Goal: Navigation & Orientation: Understand site structure

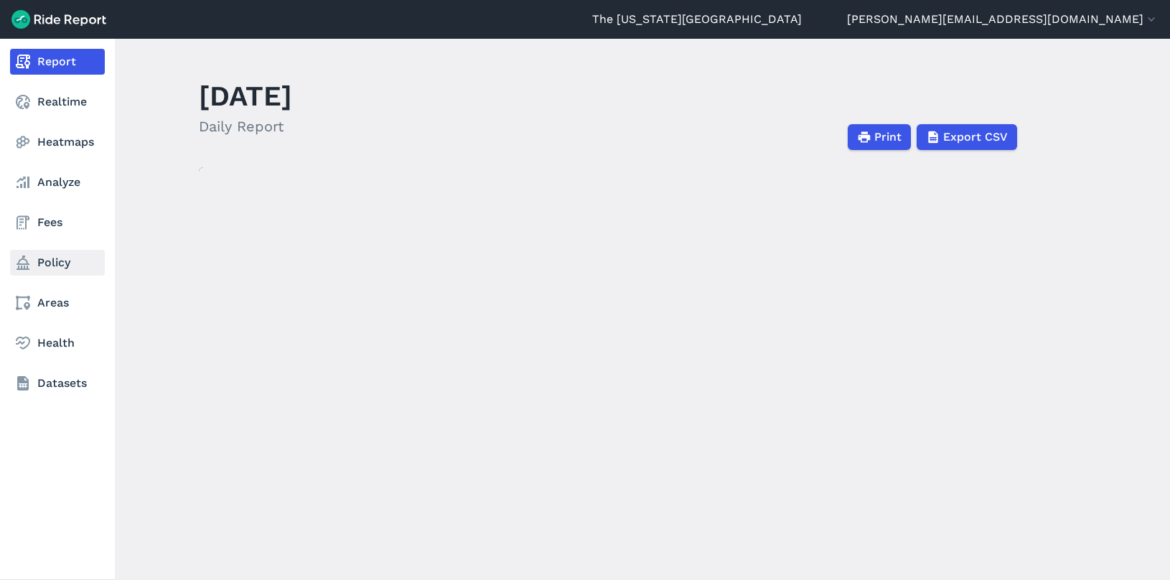
click at [50, 264] on link "Policy" at bounding box center [57, 263] width 95 height 26
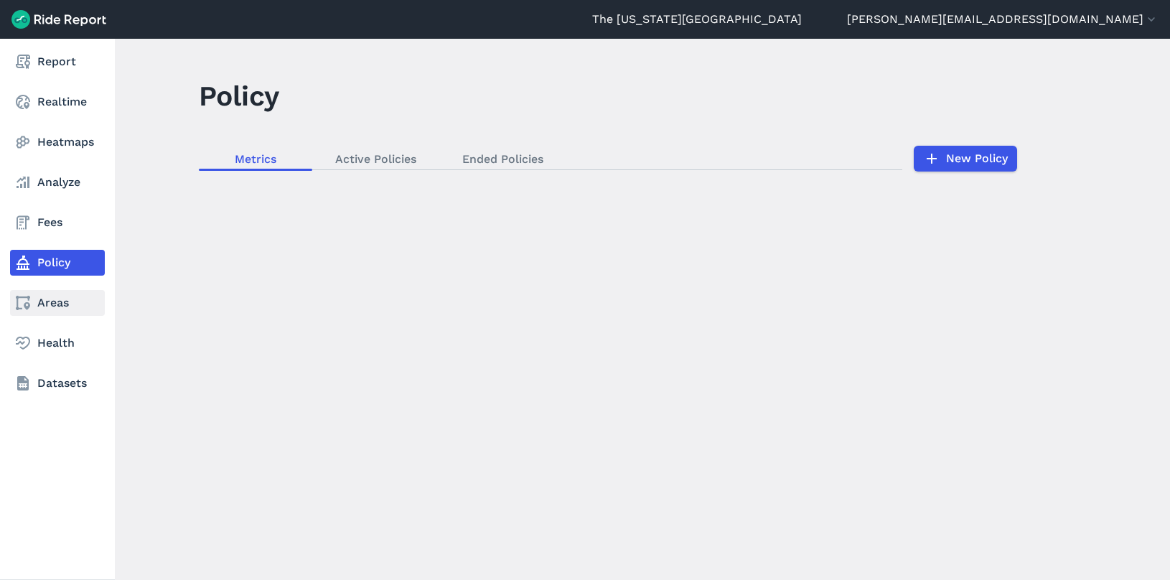
click at [70, 294] on link "Areas" at bounding box center [57, 303] width 95 height 26
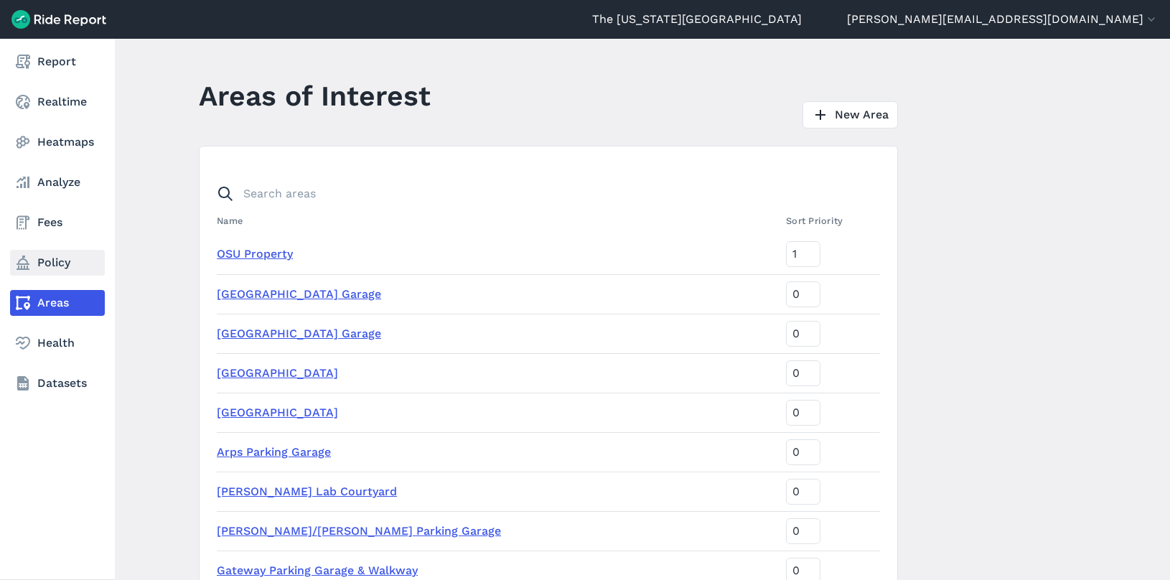
click at [60, 263] on link "Policy" at bounding box center [57, 263] width 95 height 26
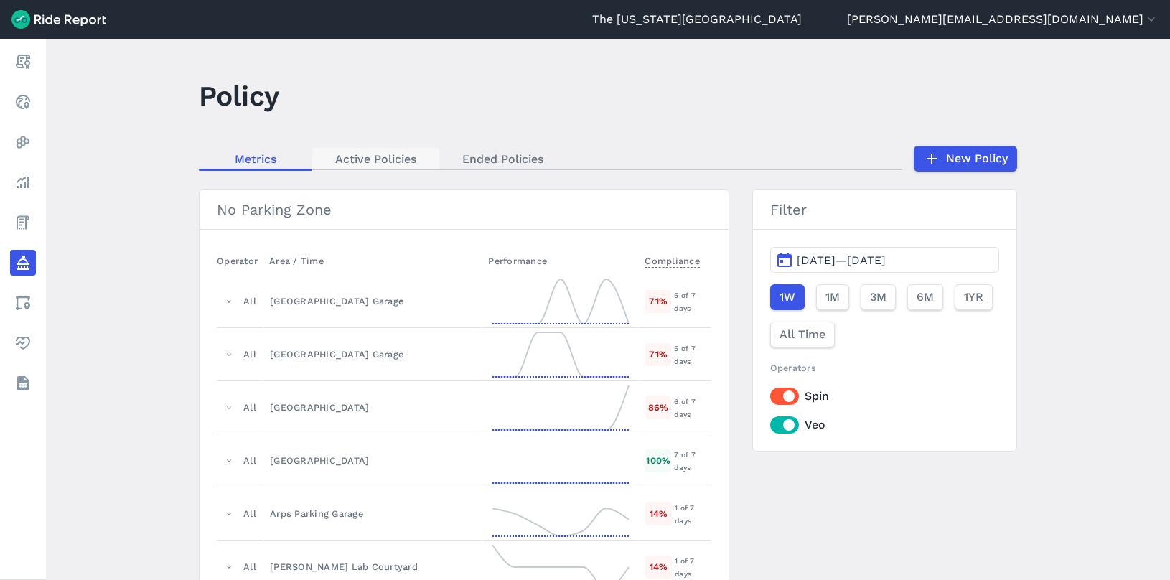
click at [349, 156] on link "Active Policies" at bounding box center [375, 159] width 127 height 22
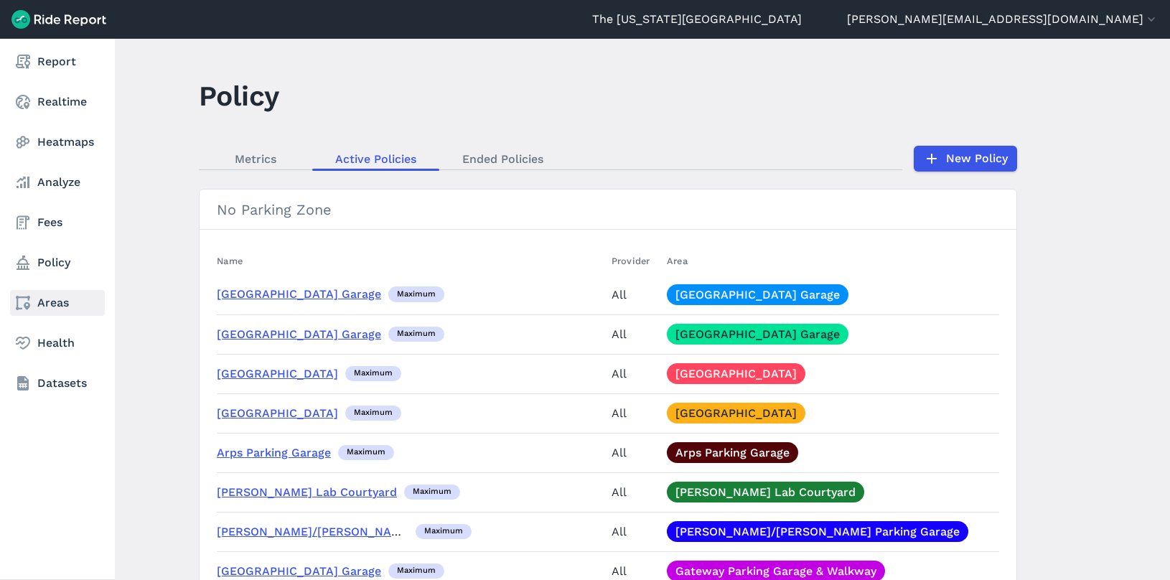
click at [44, 295] on link "Areas" at bounding box center [57, 303] width 95 height 26
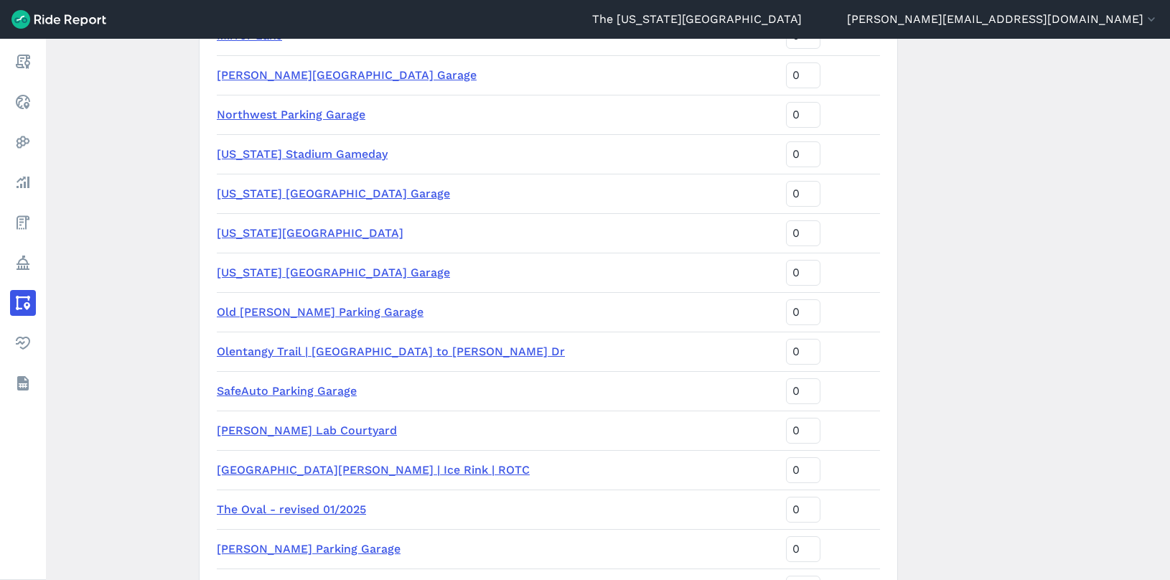
scroll to position [718, 0]
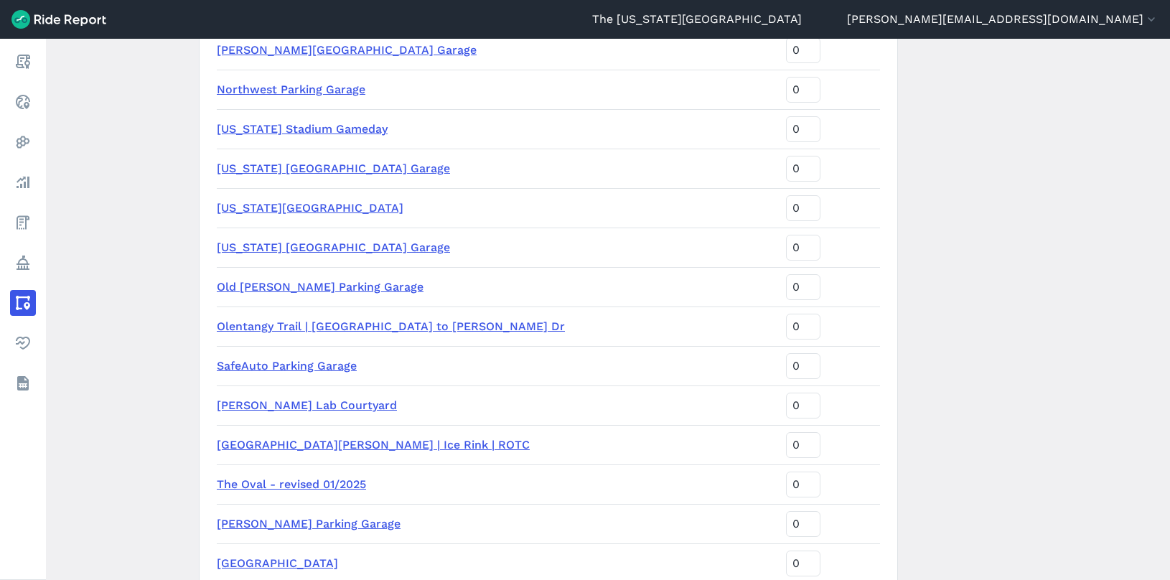
drag, startPoint x: 42, startPoint y: 93, endPoint x: 112, endPoint y: 5, distance: 112.4
click at [36, 93] on link "Realtime" at bounding box center [23, 102] width 26 height 26
